Goal: Task Accomplishment & Management: Use online tool/utility

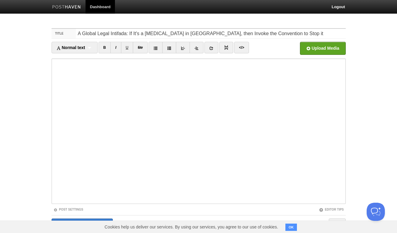
click at [366, 119] on body "Dashboard Logout Your Sites Usamah "[PERSON_NAME]" Husseini Create a new site E…" at bounding box center [198, 128] width 397 height 257
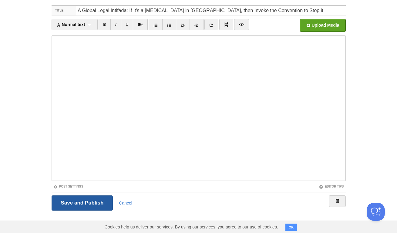
click at [88, 203] on input "Save and Publish" at bounding box center [83, 203] width 62 height 15
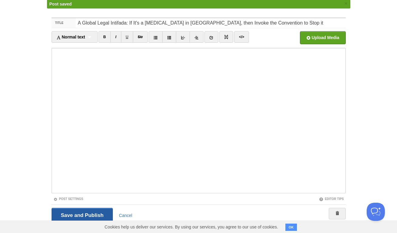
scroll to position [23, 0]
